Goal: Task Accomplishment & Management: Manage account settings

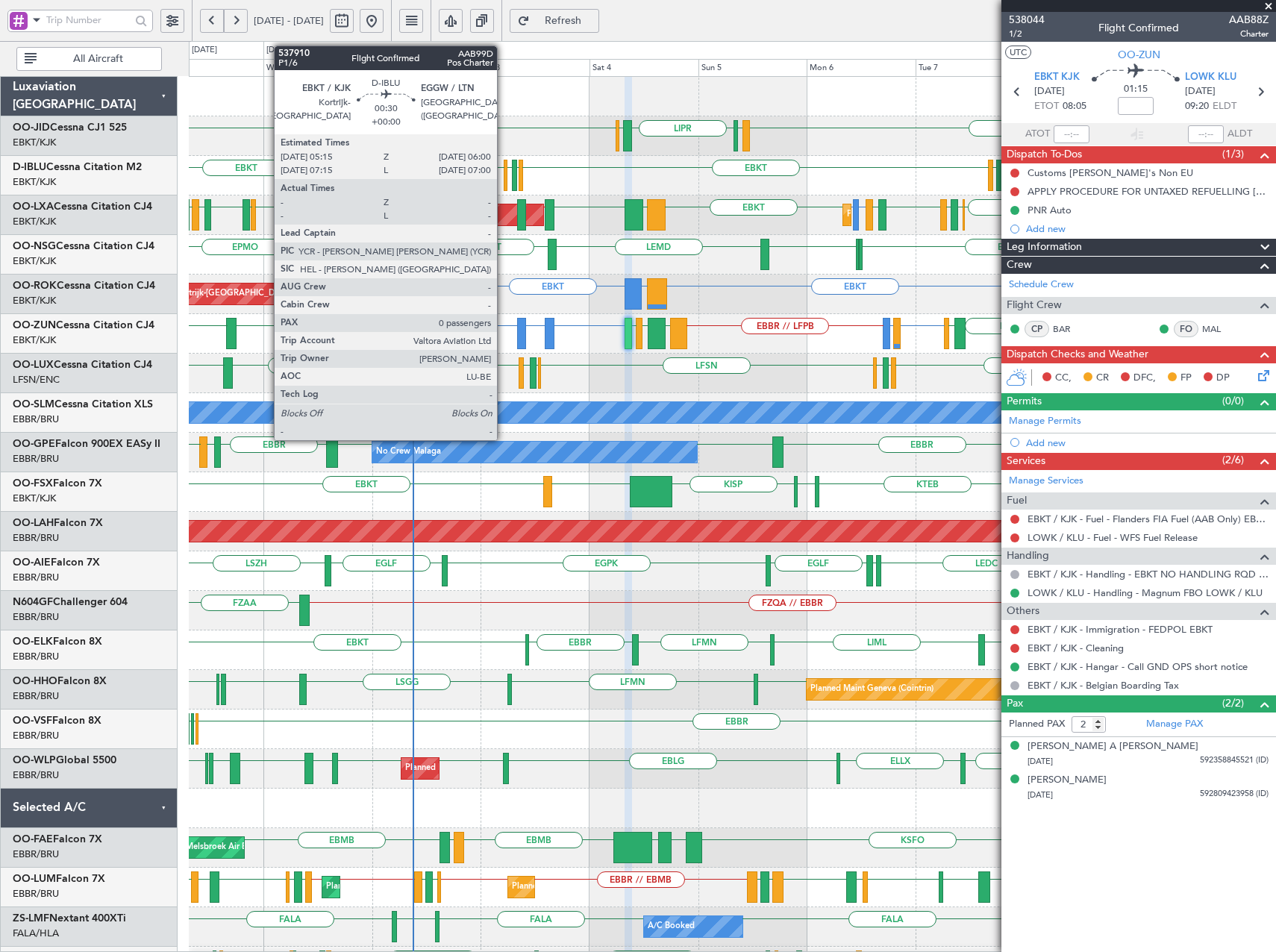
click at [504, 178] on div at bounding box center [505, 175] width 4 height 31
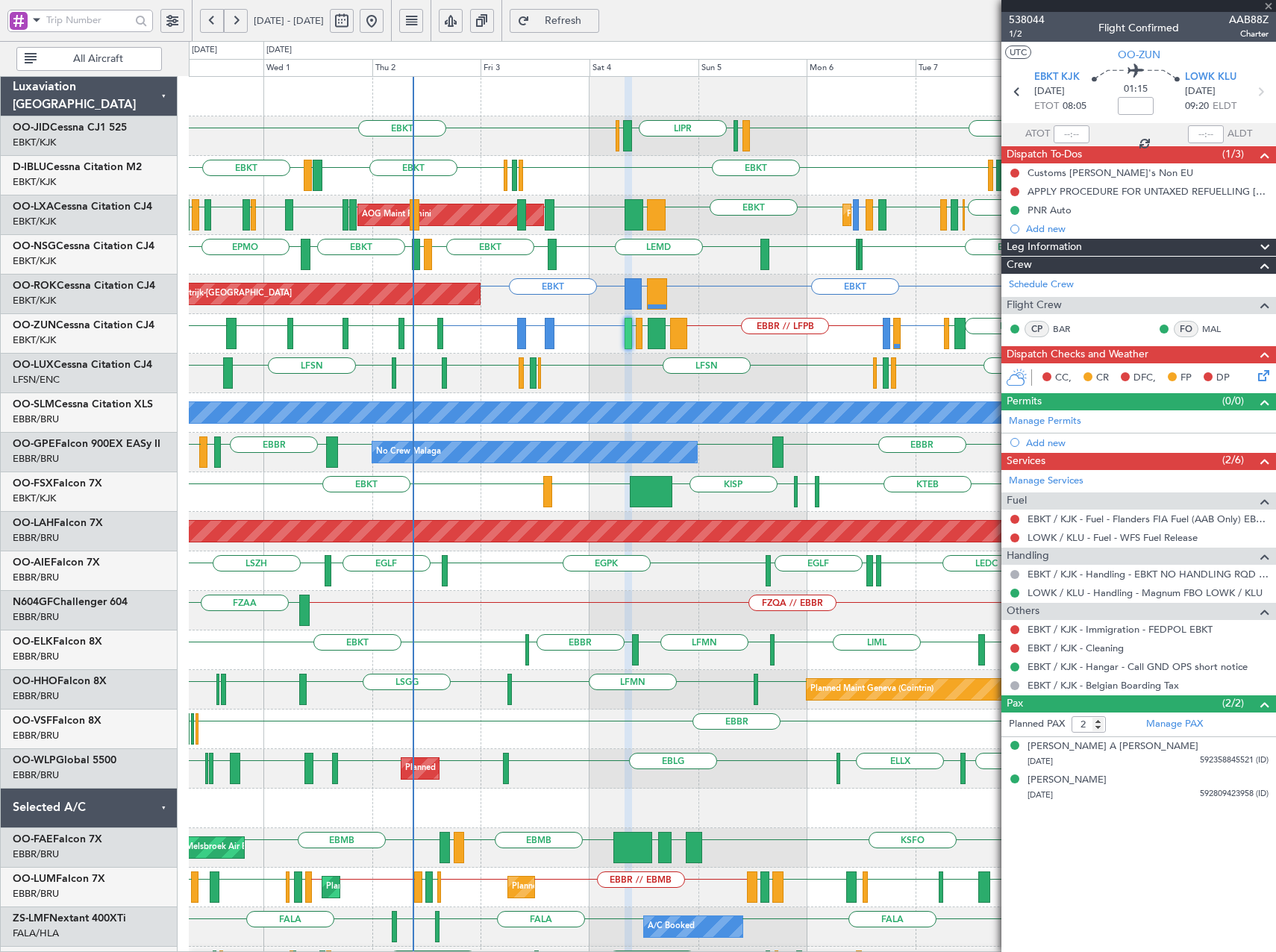
type input "0"
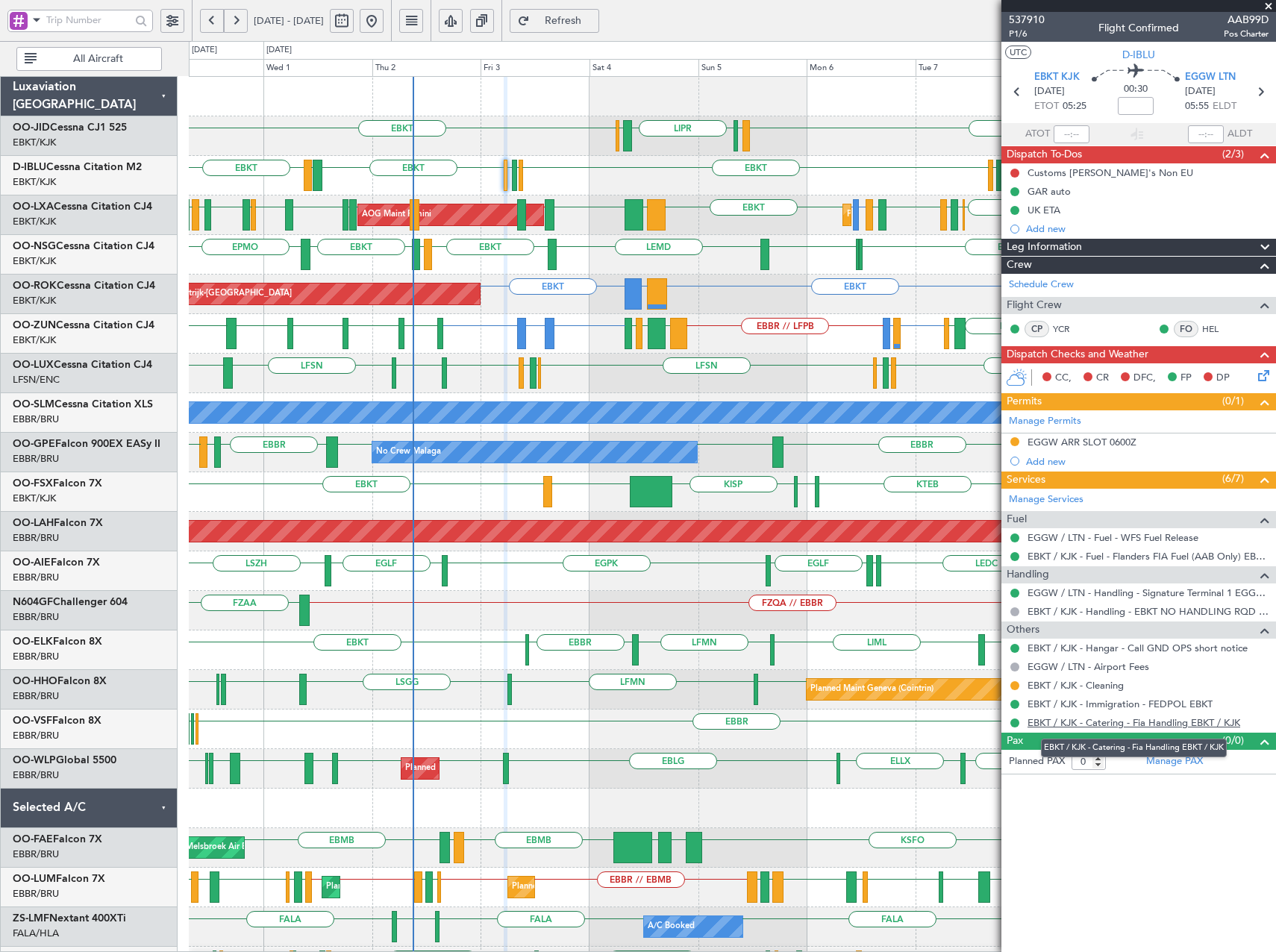
click at [1044, 723] on link "EBKT / KJK - Catering - Fia Handling EBKT / KJK" at bounding box center [1134, 722] width 213 height 12
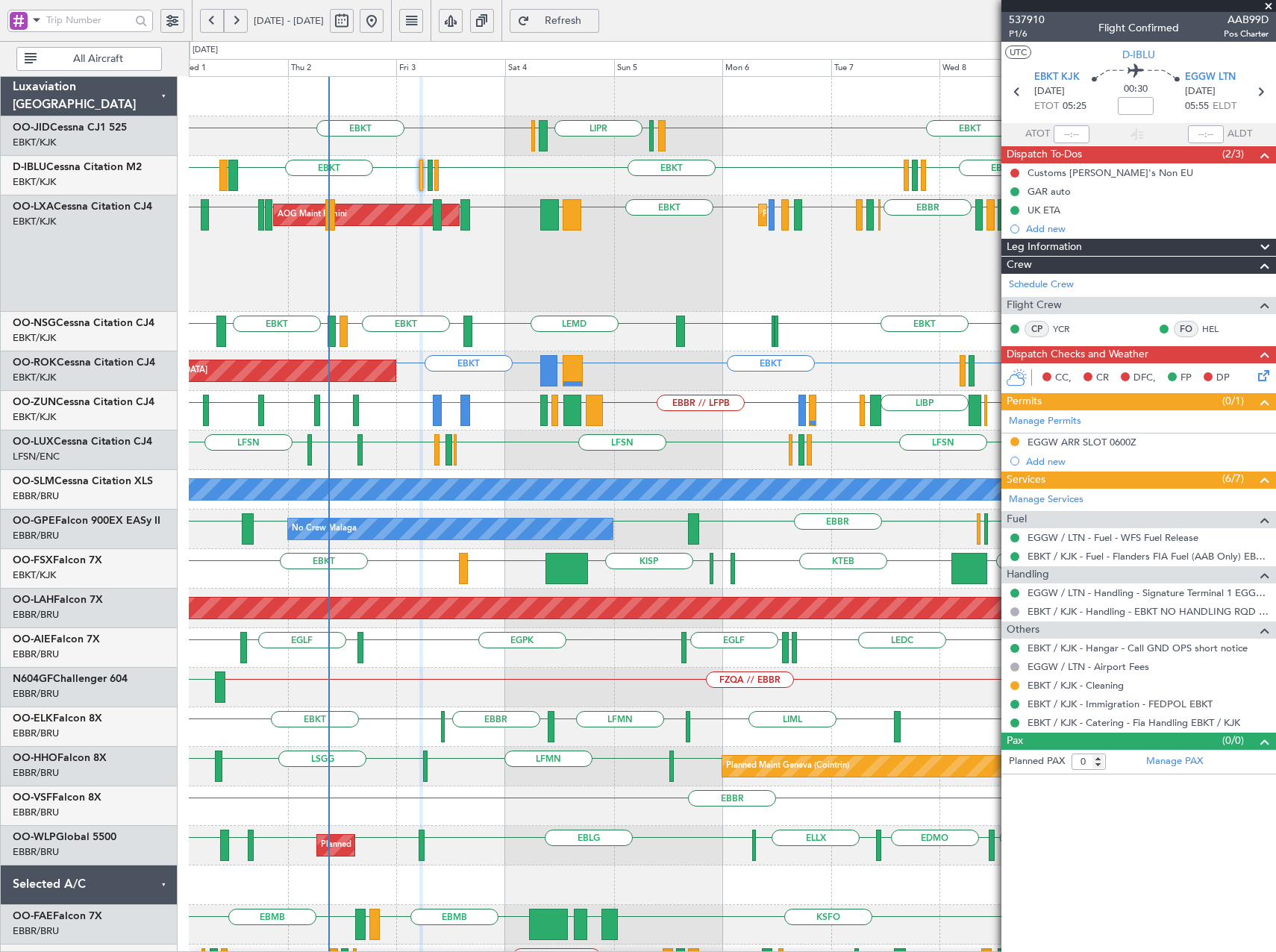
click at [734, 204] on div "EBKT LIML LIPR LFPB EBKT Planned Maint [GEOGRAPHIC_DATA]-[GEOGRAPHIC_DATA] [GEO…" at bounding box center [733, 609] width 1087 height 1065
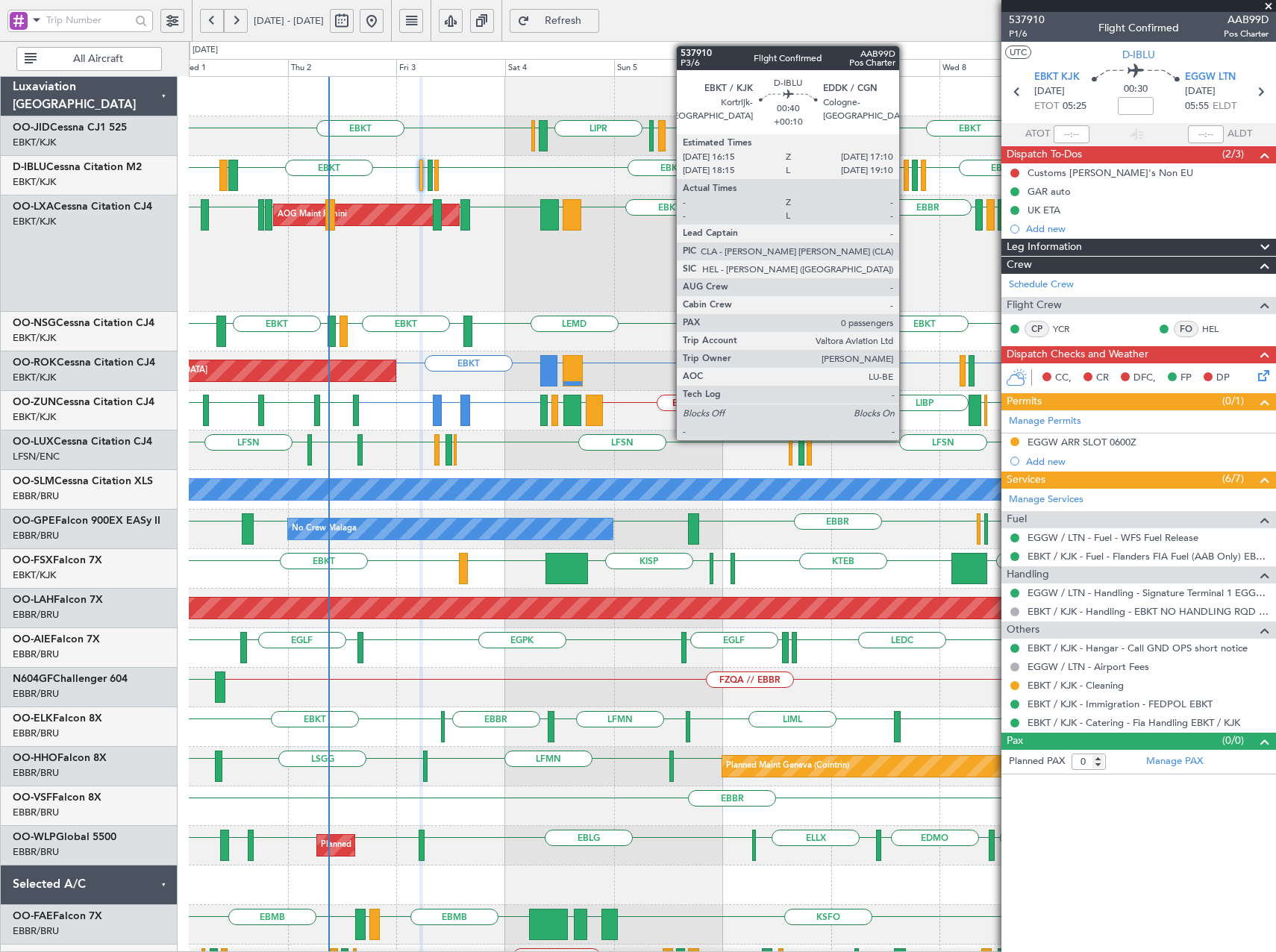
click at [906, 175] on div at bounding box center [905, 175] width 4 height 31
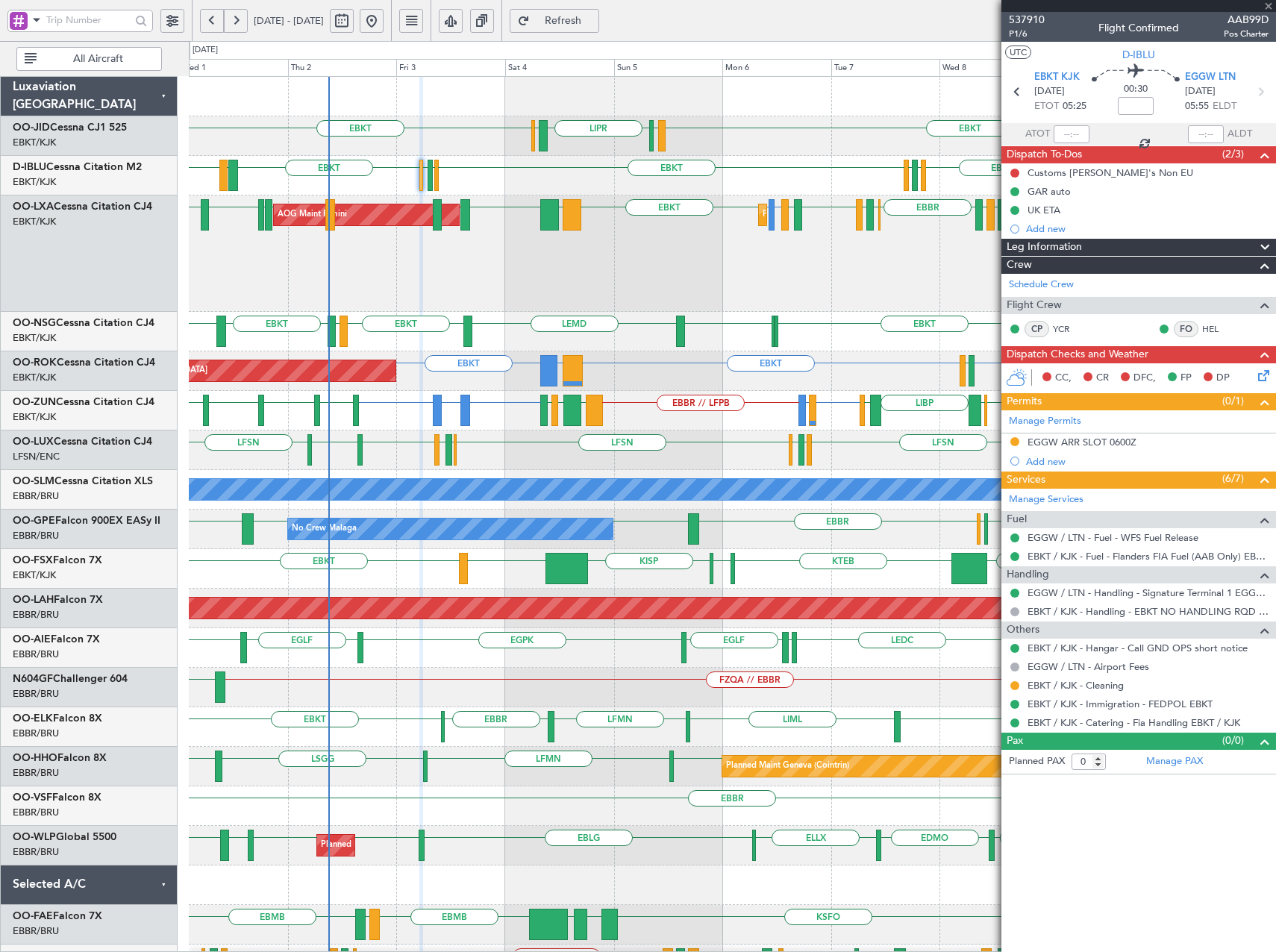
type input "+00:10"
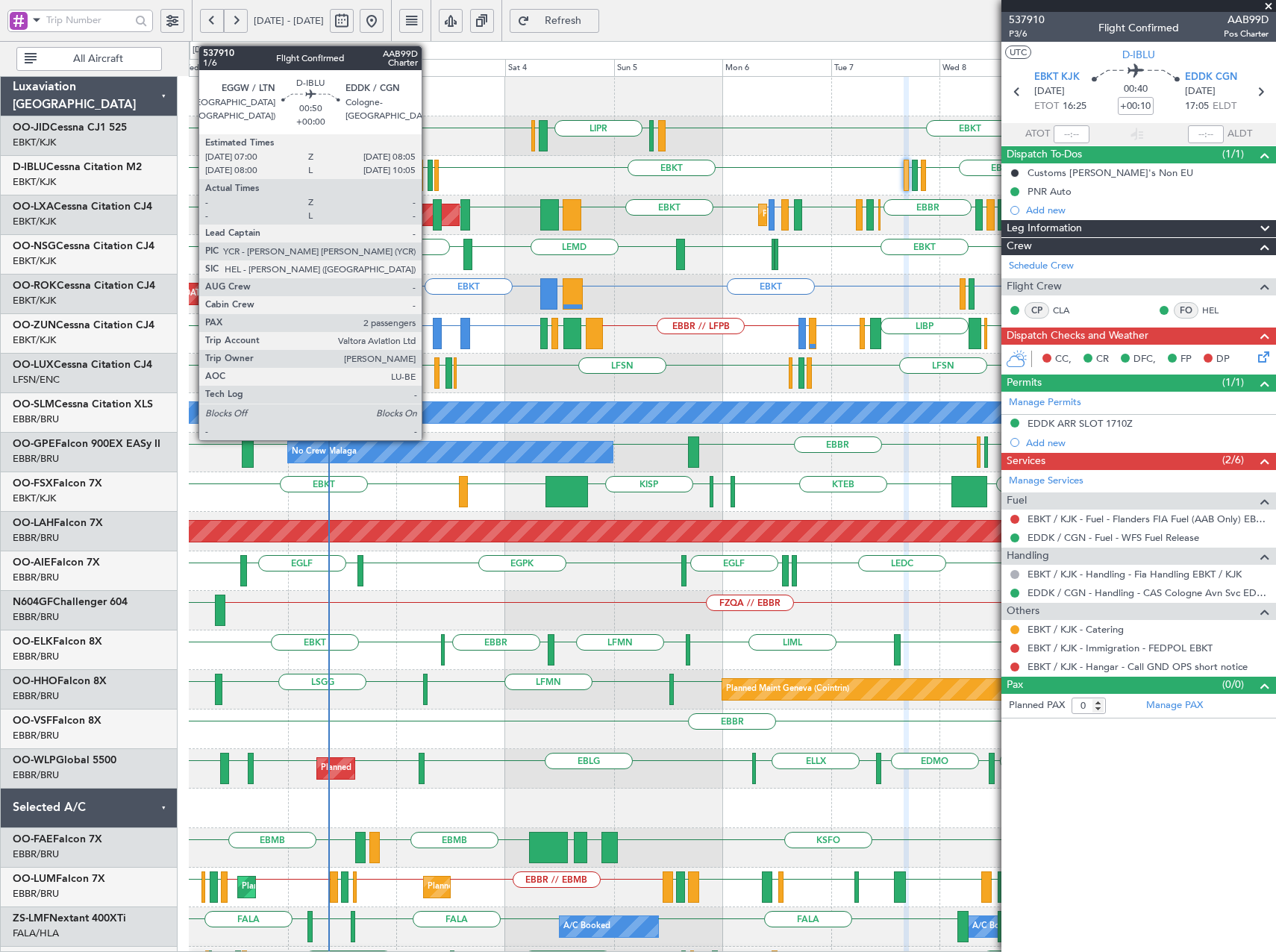
click at [429, 173] on div at bounding box center [430, 175] width 5 height 31
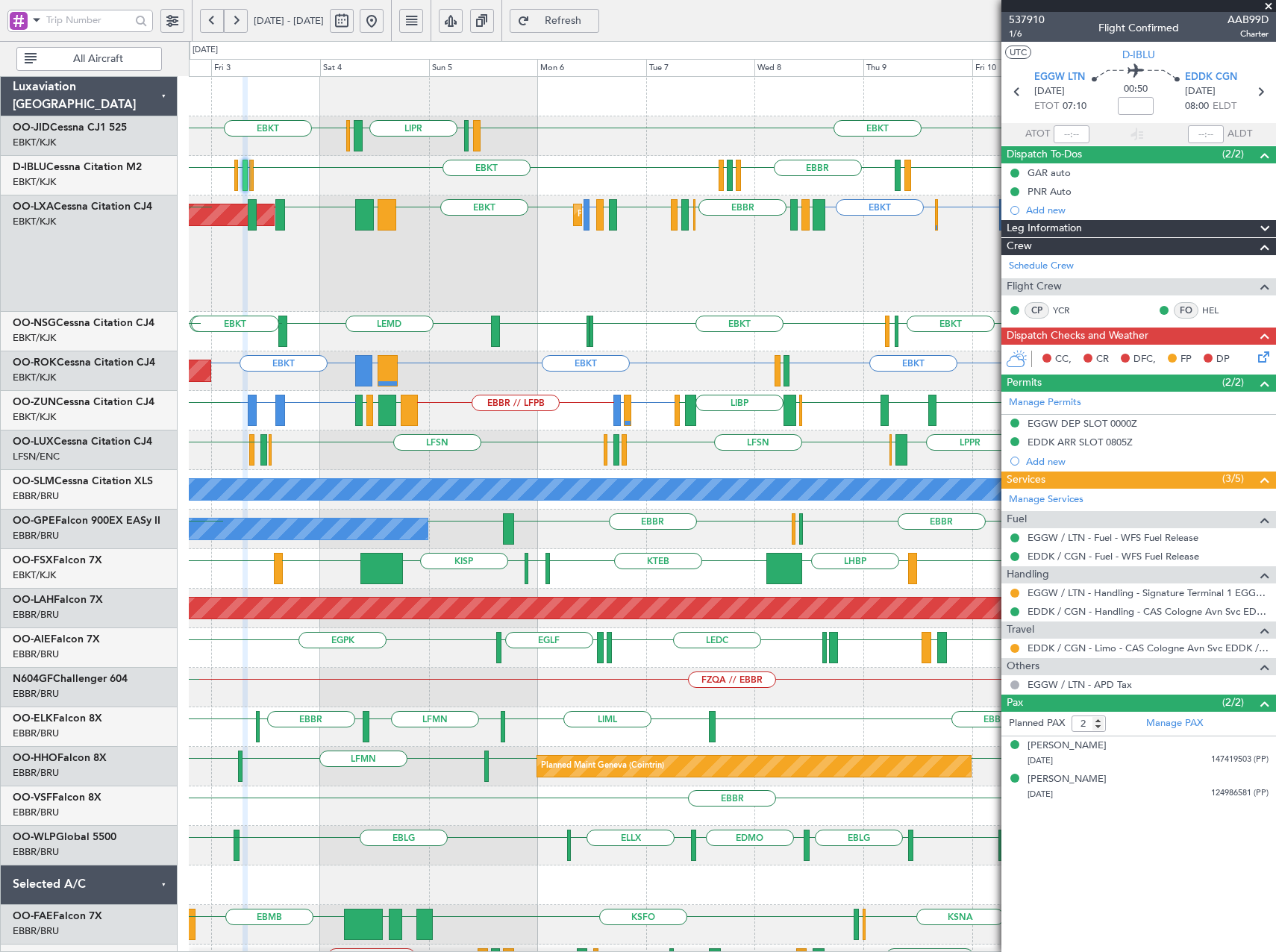
click at [687, 163] on div "EBKT LIML LIPR LFPB EBKT [GEOGRAPHIC_DATA] EGGW EDDK EBKT EBKT LSGS EDDK EGGW E…" at bounding box center [733, 609] width 1087 height 1065
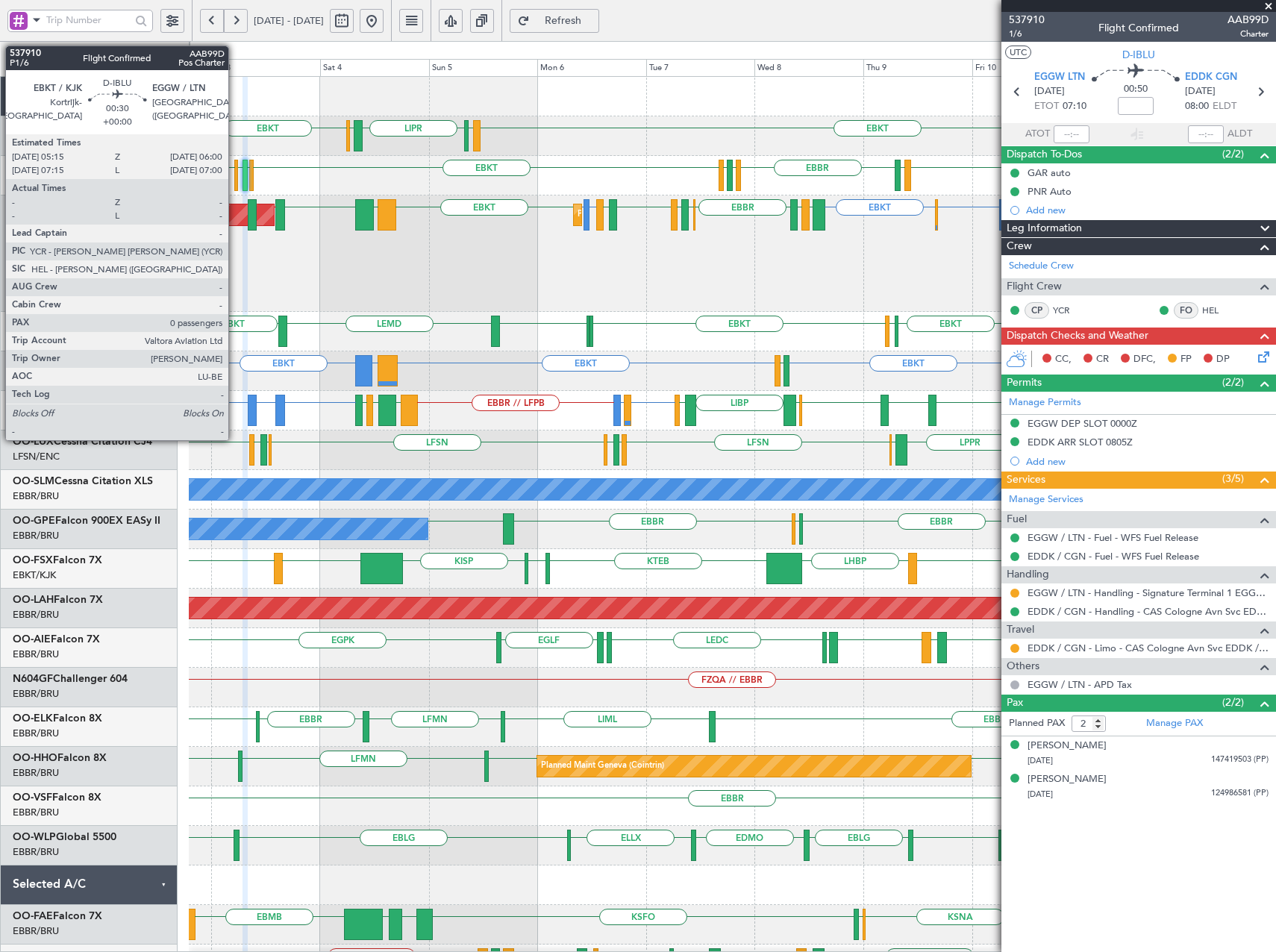
click at [235, 176] on div at bounding box center [236, 175] width 4 height 31
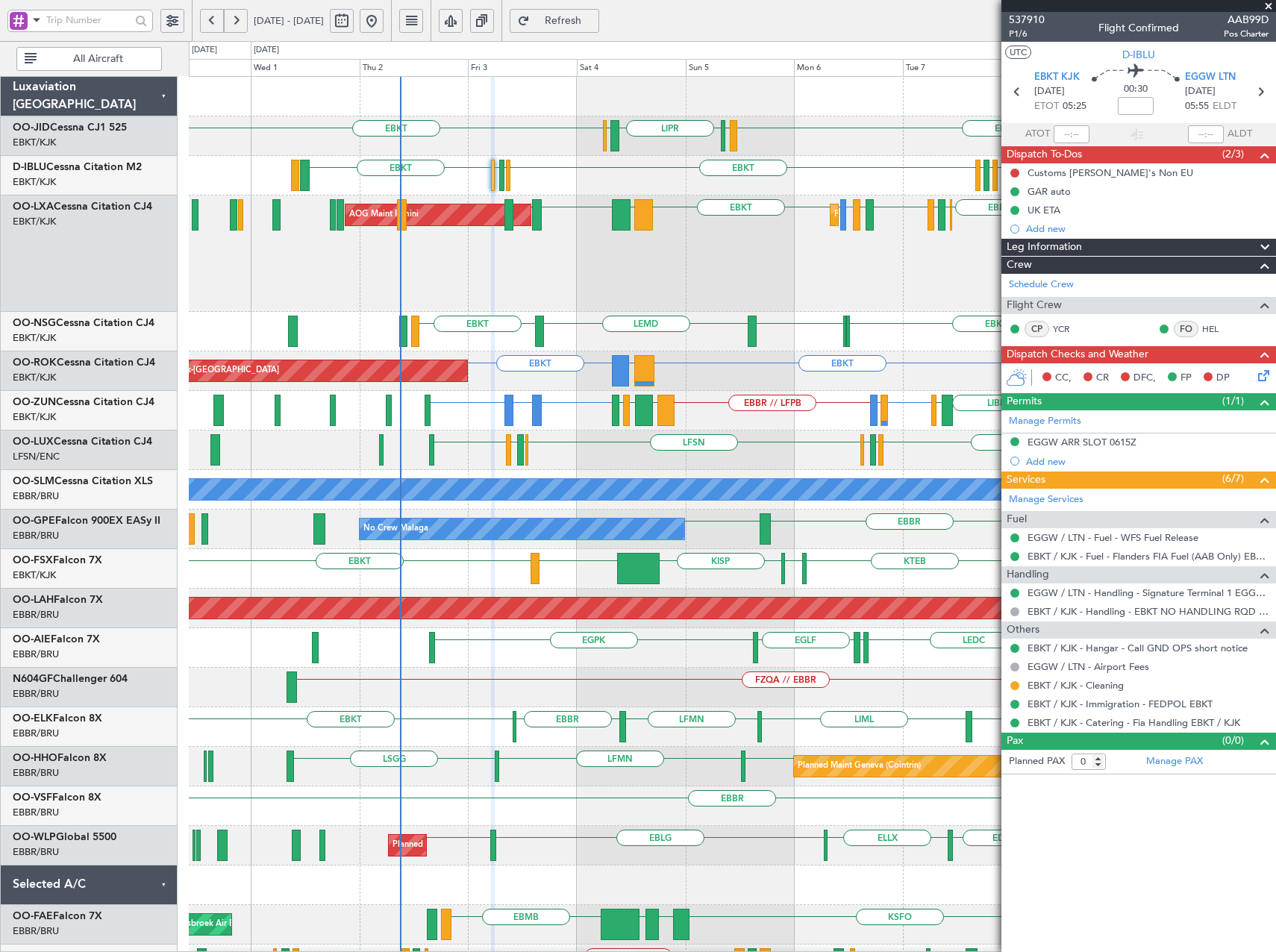
click at [517, 249] on div "EBKT LFMN or EBKT EBKT LPCS or EBKT EGTC or EBKT LIBD LFTH [GEOGRAPHIC_DATA] EB…" at bounding box center [733, 253] width 1087 height 116
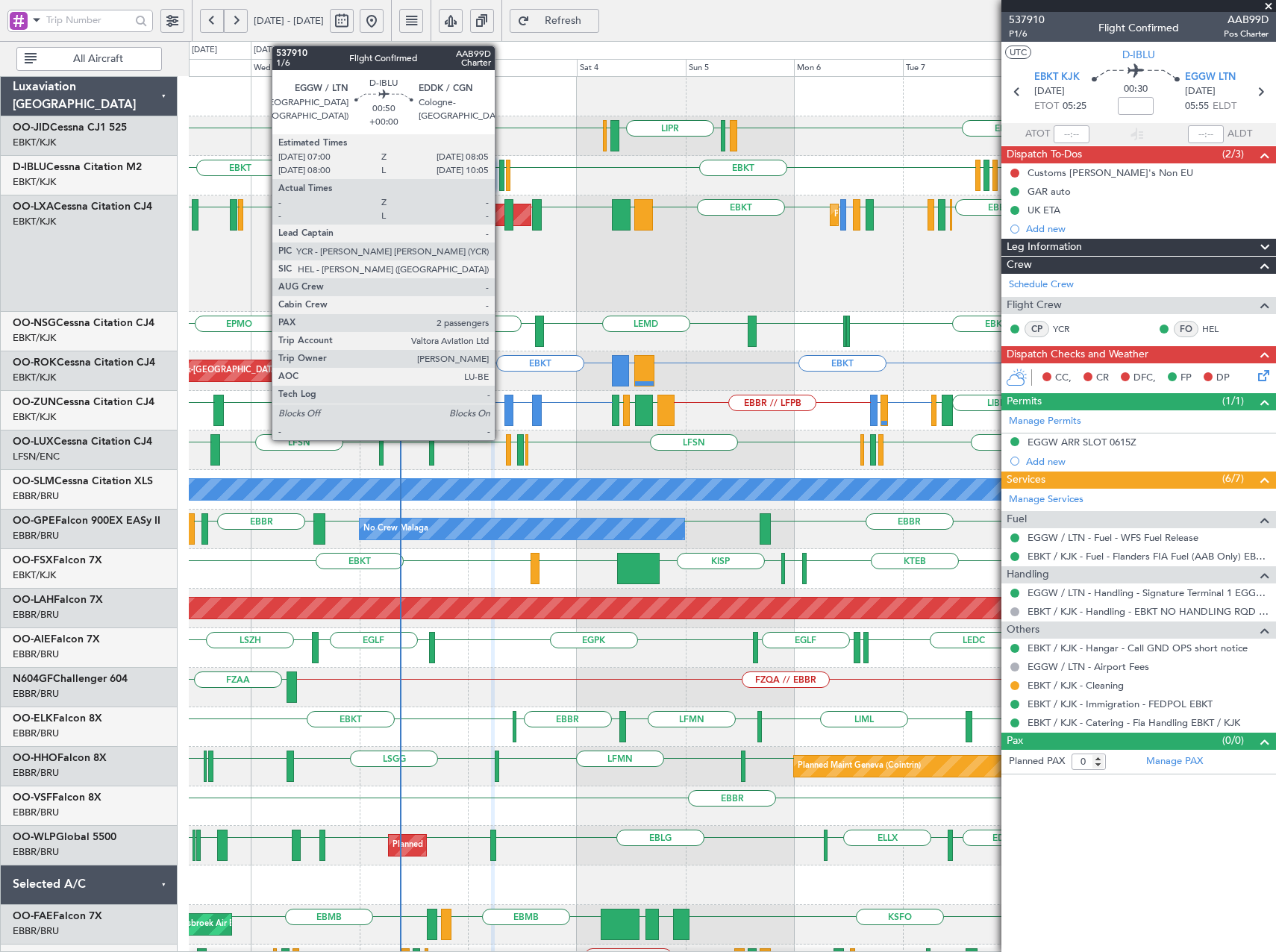
click at [501, 176] on div at bounding box center [501, 175] width 5 height 31
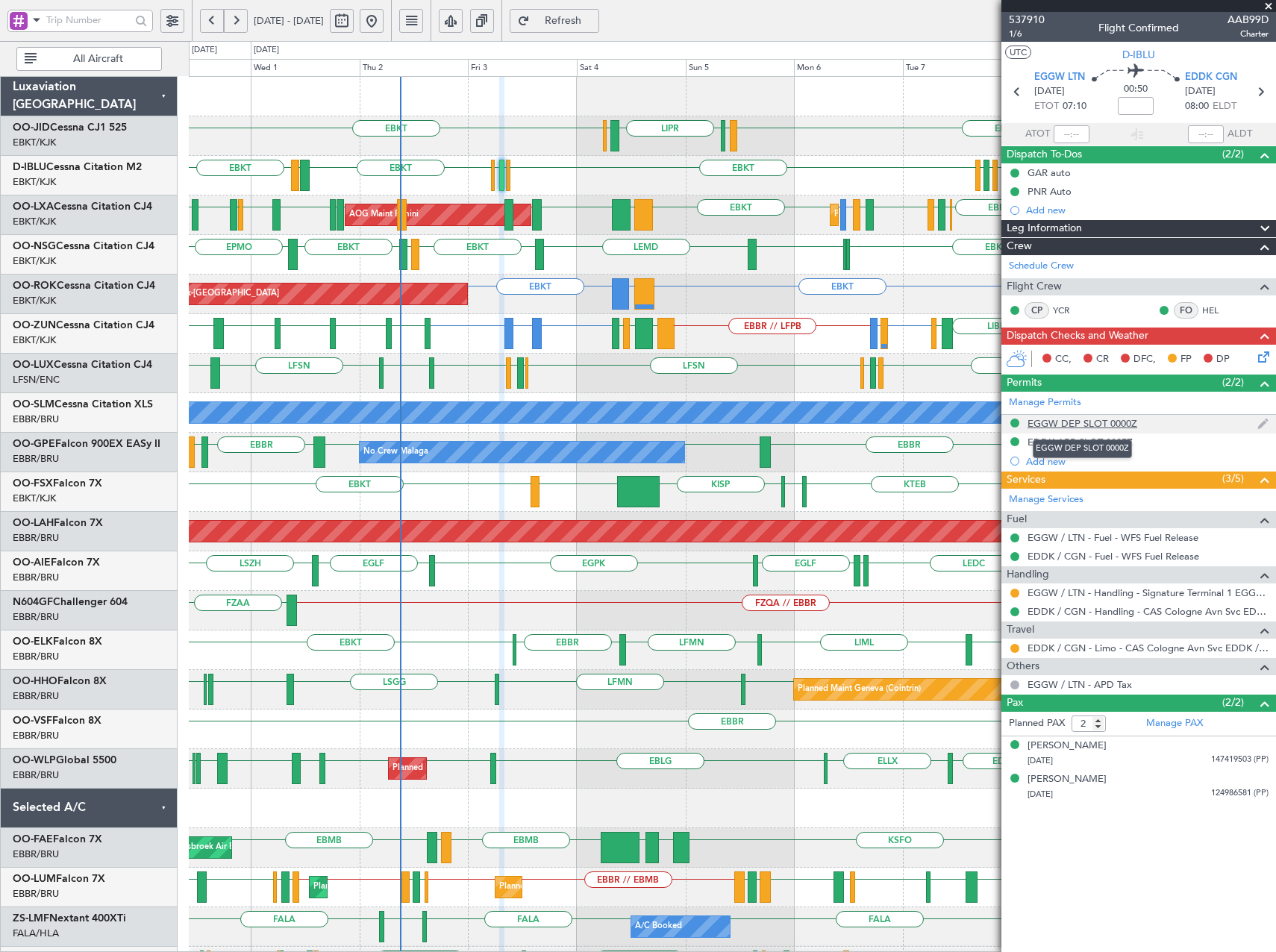
click at [1103, 419] on div "EGGW DEP SLOT 0000Z" at bounding box center [1082, 423] width 110 height 12
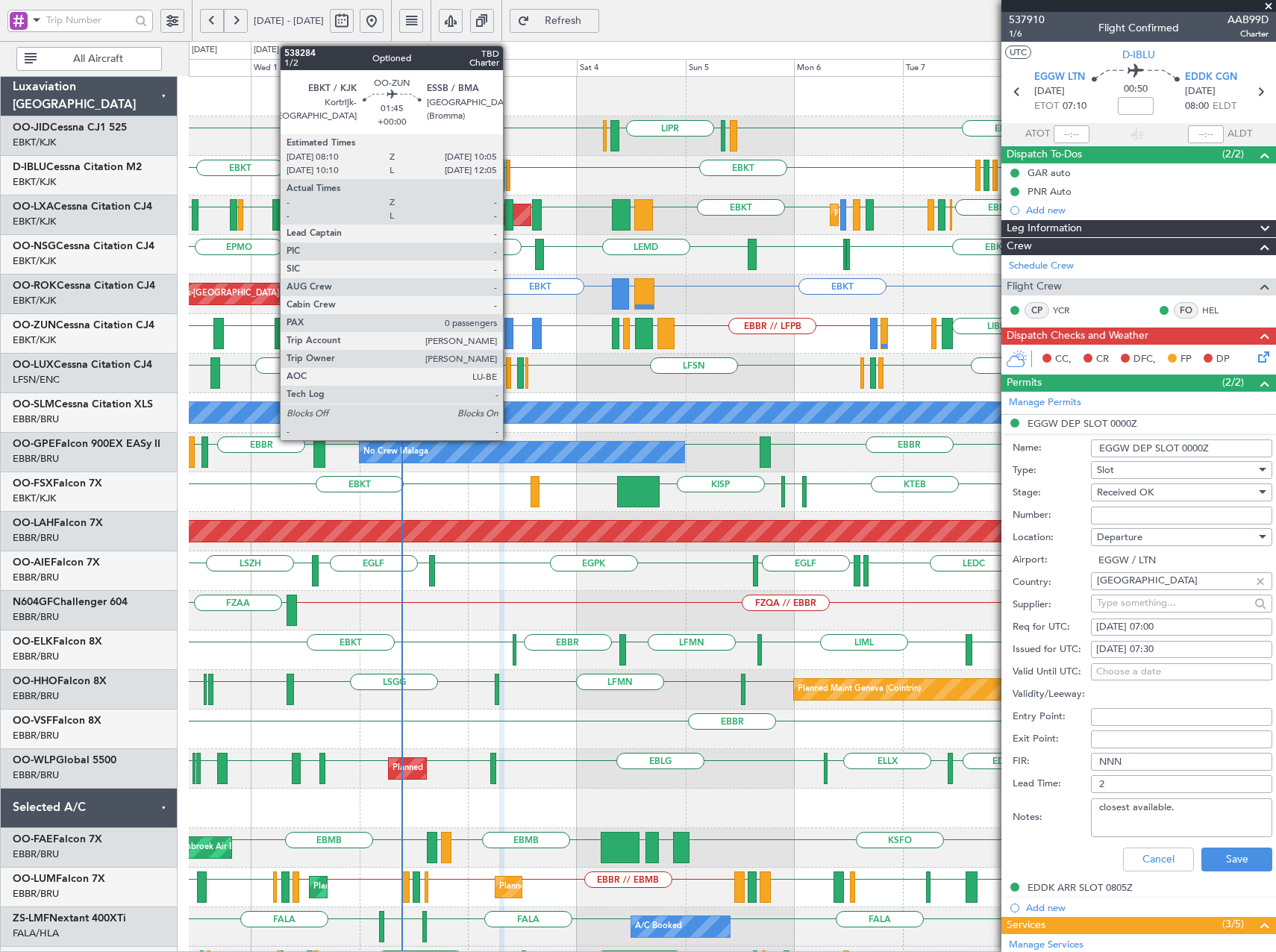
click at [510, 335] on div at bounding box center [509, 334] width 9 height 31
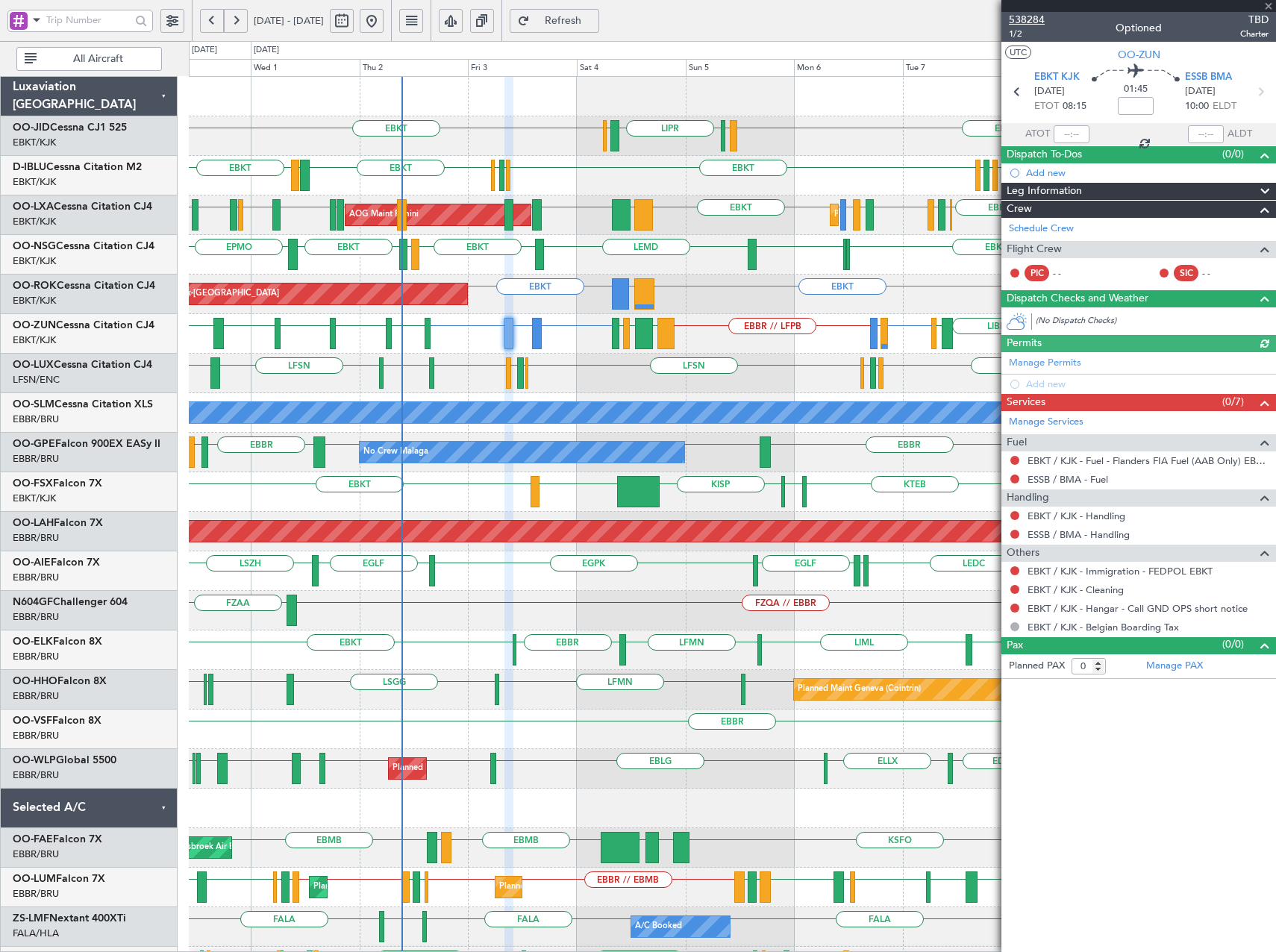
click at [1032, 21] on span "538284" at bounding box center [1027, 19] width 36 height 16
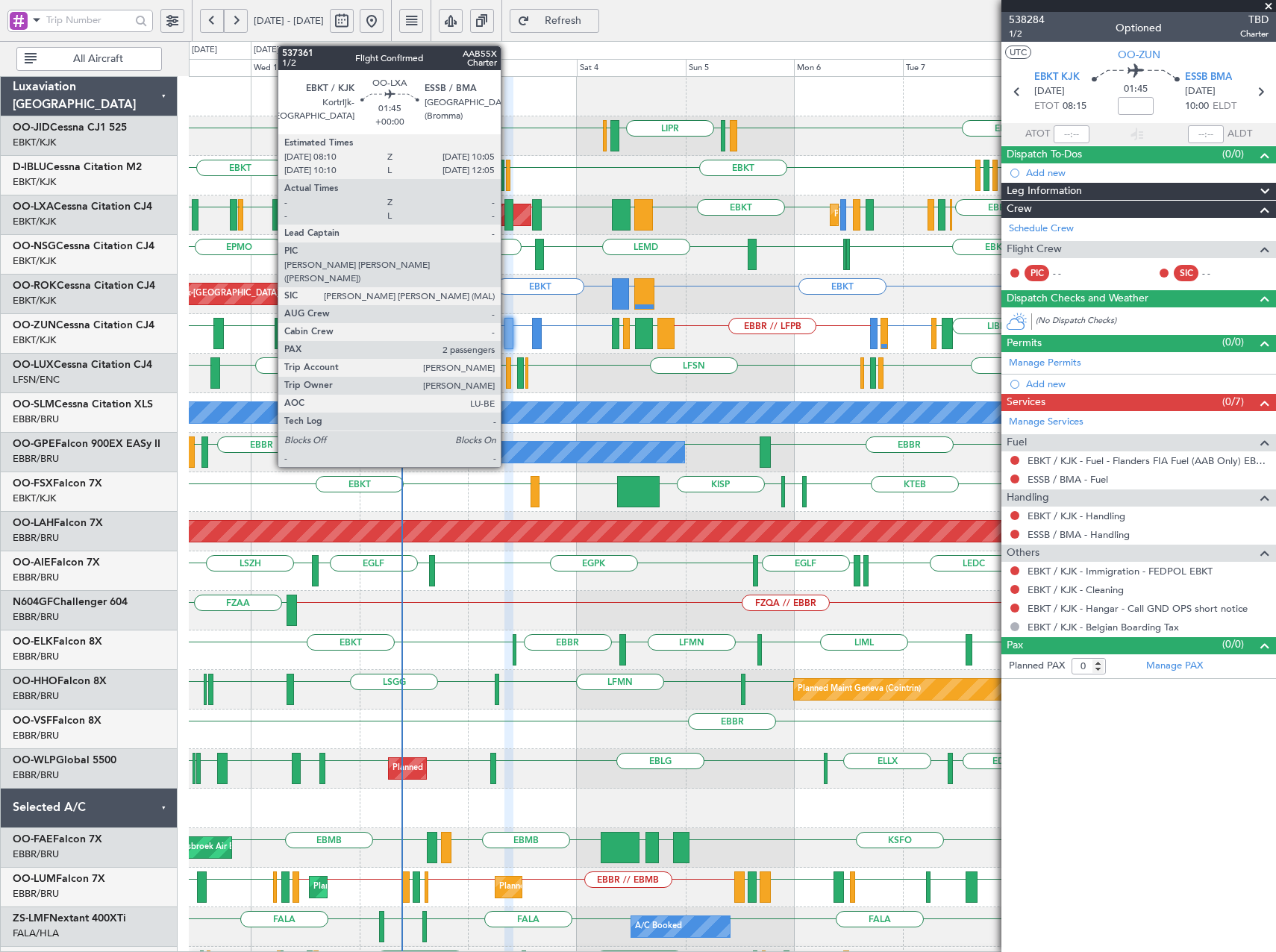
click at [506, 224] on div at bounding box center [509, 215] width 9 height 31
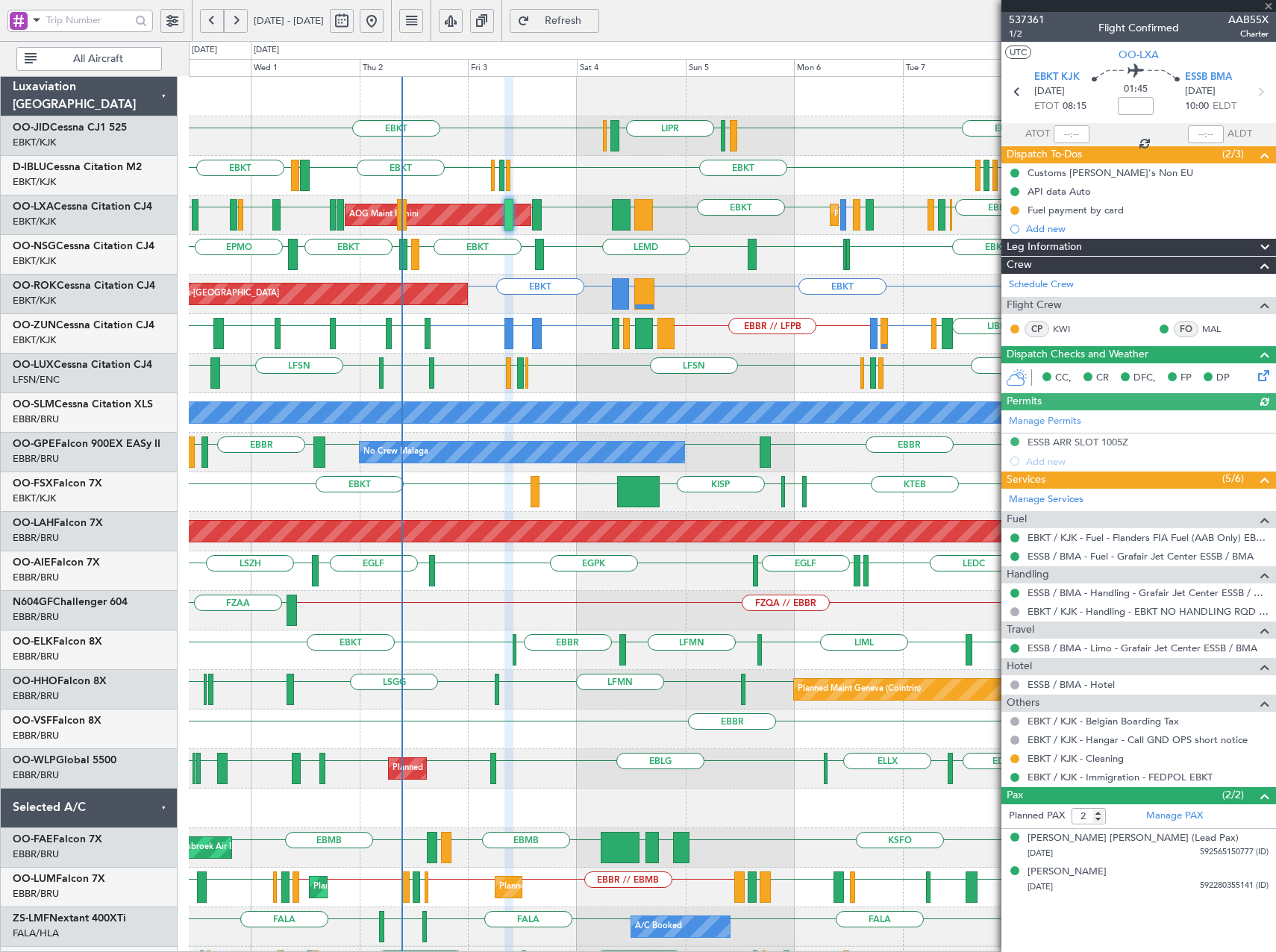
click at [1019, 10] on div at bounding box center [1139, 6] width 274 height 12
click at [1029, 24] on span "537361" at bounding box center [1027, 19] width 36 height 16
click at [600, 31] on button "Refresh" at bounding box center [554, 21] width 89 height 24
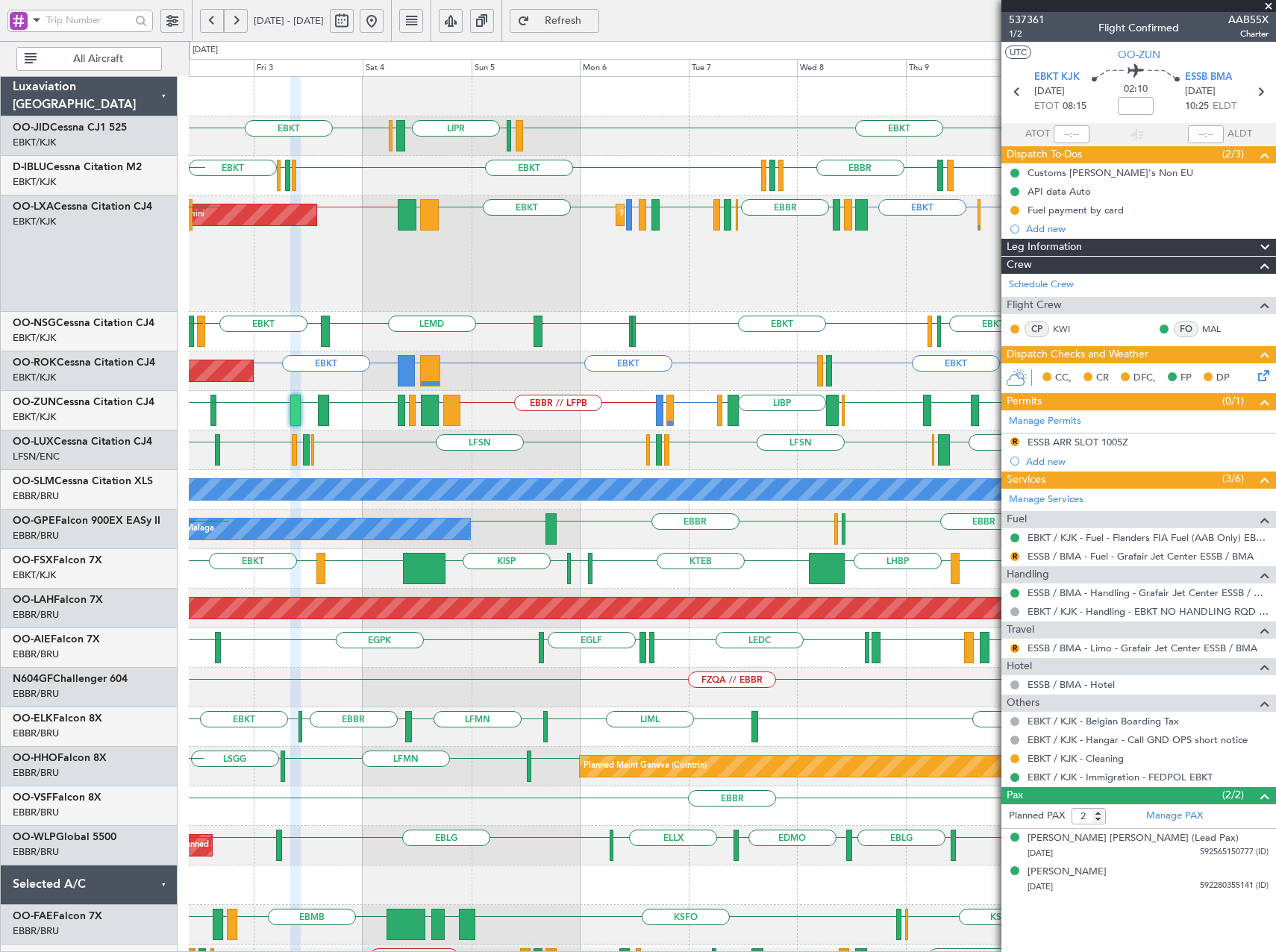
click at [657, 295] on div "EBKT LIML LIPR LFPB EBKT [GEOGRAPHIC_DATA] EGGW EDDK EBKT EDDK EGGW EBKT EBKT L…" at bounding box center [733, 609] width 1087 height 1065
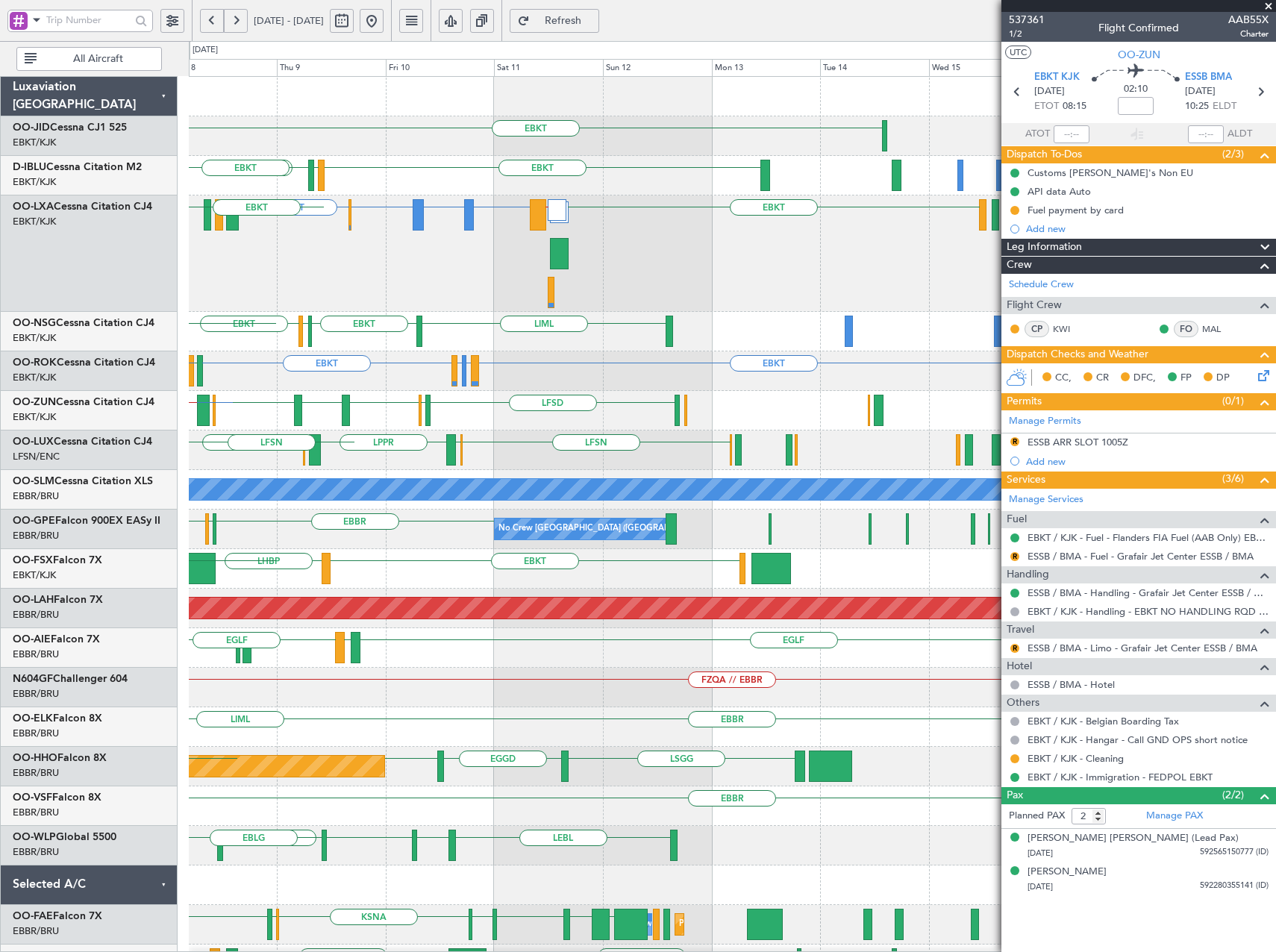
click at [218, 336] on div "LFLX EBKT LIML EBKT LFOK EBKT" at bounding box center [733, 332] width 1087 height 40
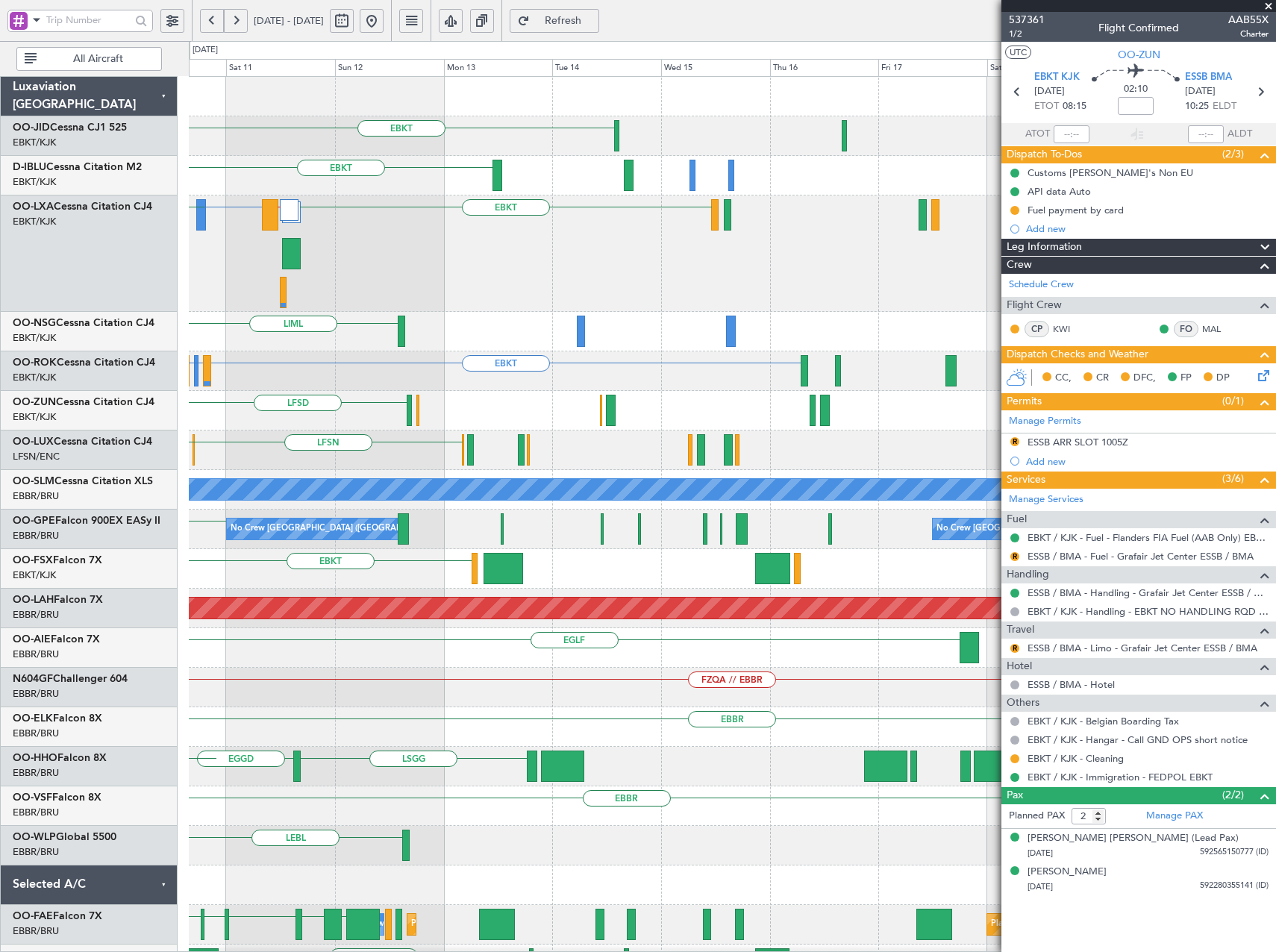
click at [491, 348] on div "EBKT EBKT LSGS [GEOGRAPHIC_DATA] LGPA // LFMN LFMN or EBKT LPCS or EBKT EBKT EB…" at bounding box center [733, 609] width 1087 height 1065
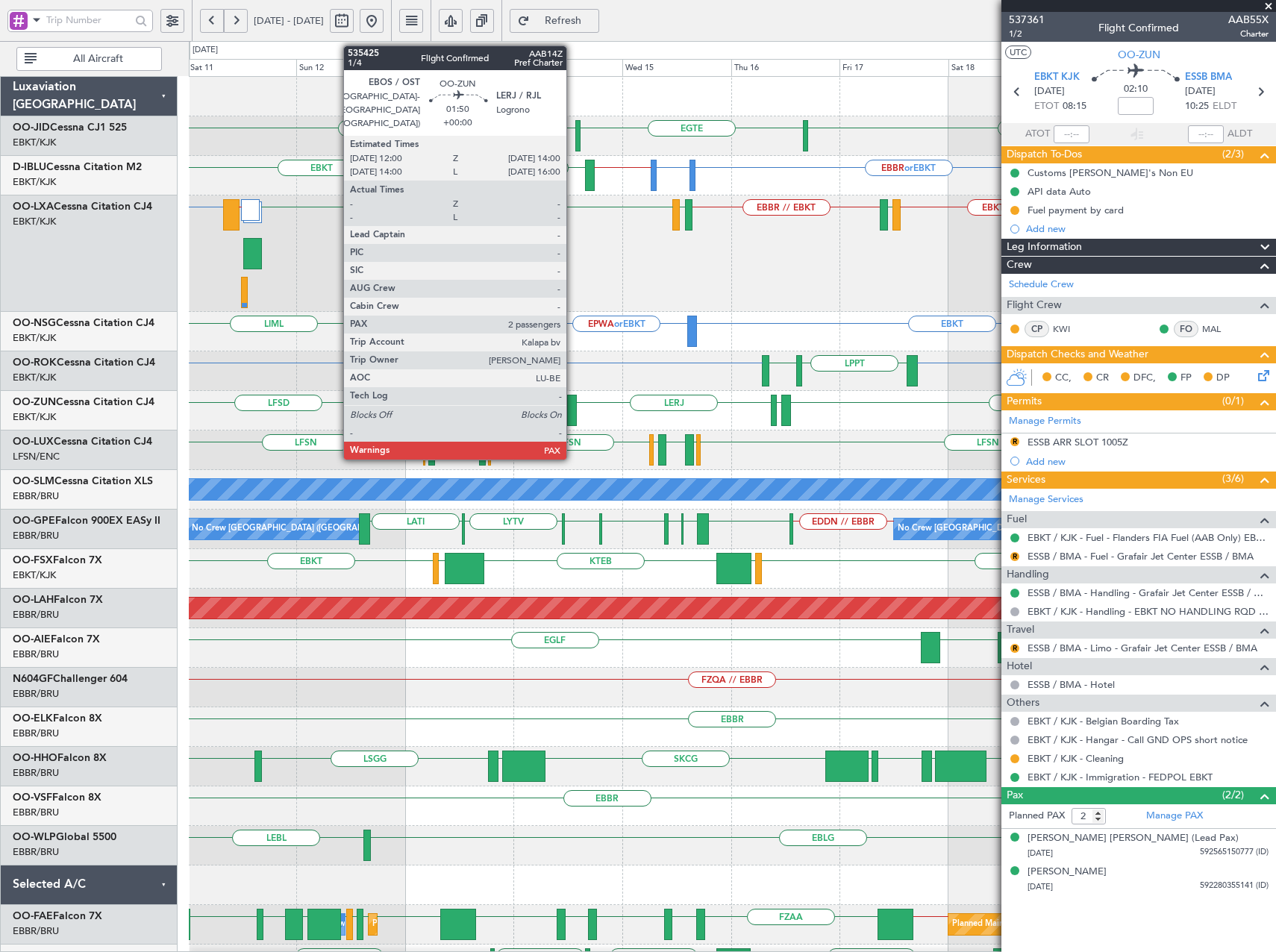
click at [573, 414] on div at bounding box center [572, 410] width 10 height 31
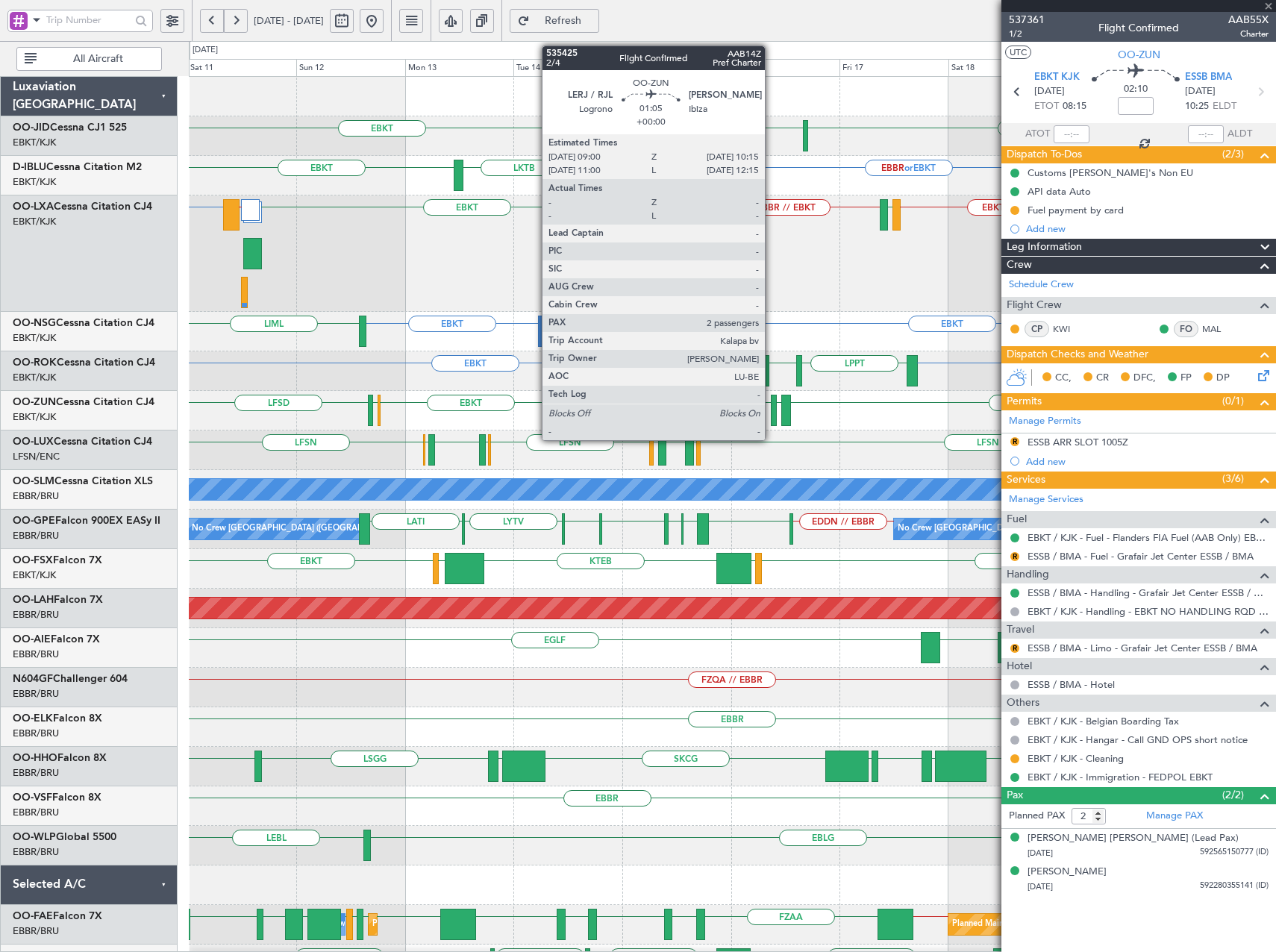
type input "5"
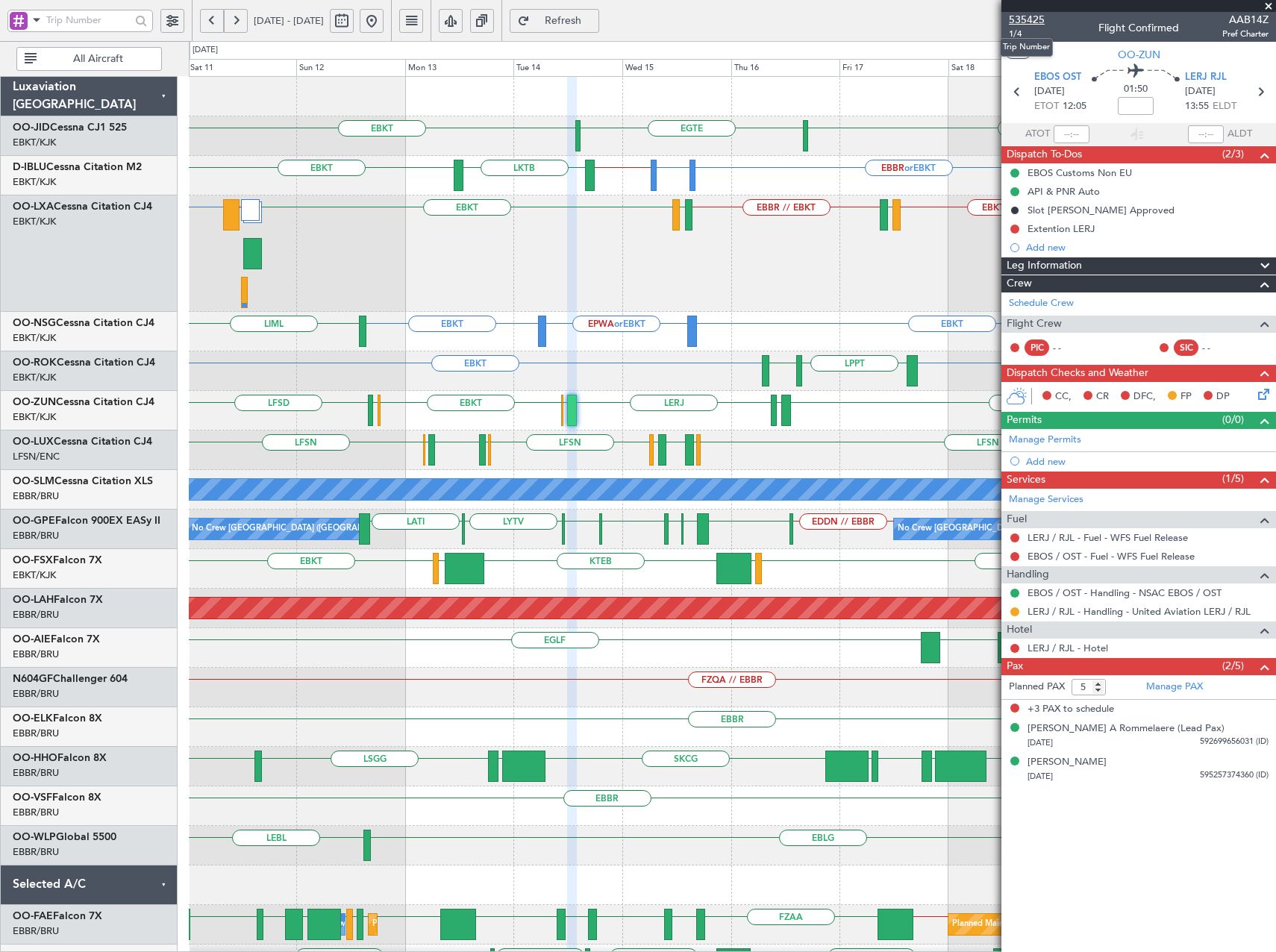
click at [1041, 13] on span "535425" at bounding box center [1027, 19] width 36 height 16
